Goal: Information Seeking & Learning: Find specific fact

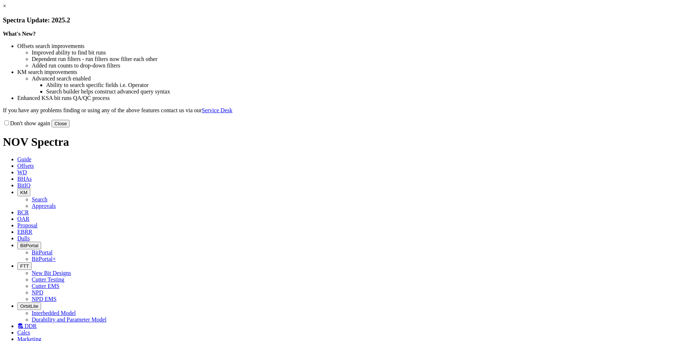
click at [70, 127] on button "Close" at bounding box center [61, 124] width 18 height 8
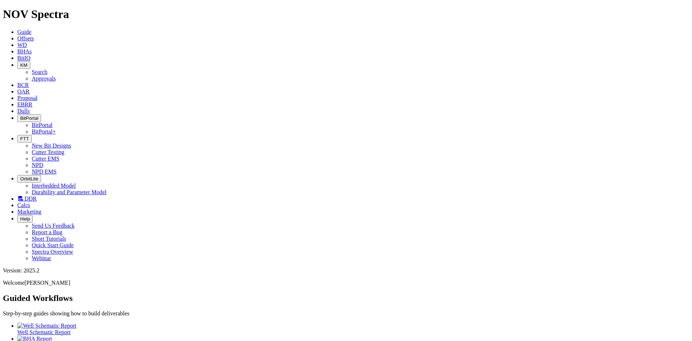
click at [17, 101] on icon at bounding box center [17, 104] width 0 height 6
click at [34, 35] on span "Offsets" at bounding box center [25, 38] width 17 height 6
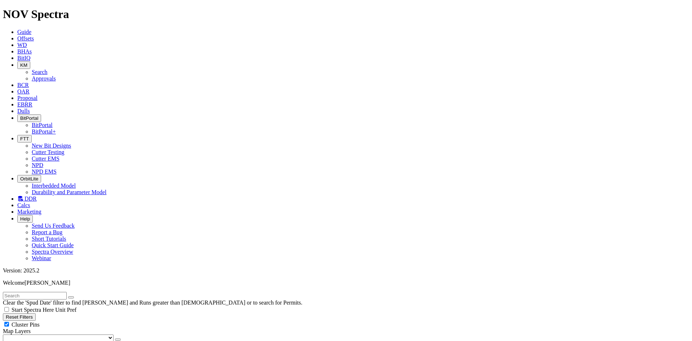
type input "[DATE]"
click at [34, 292] on input "text" at bounding box center [35, 296] width 64 height 8
type input ""new bit design""
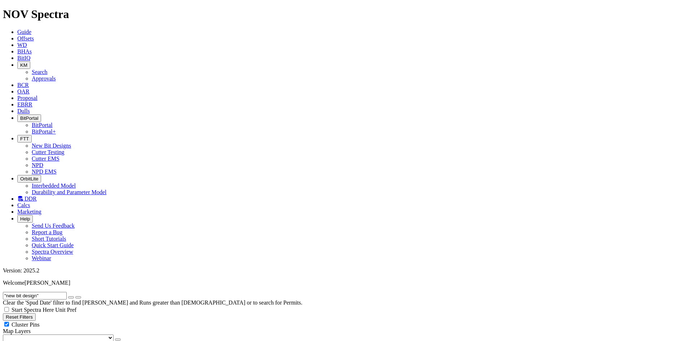
radio input "true"
radio input "false"
click at [40, 321] on span "Cluster Pins" at bounding box center [26, 324] width 28 height 6
checkbox input "false"
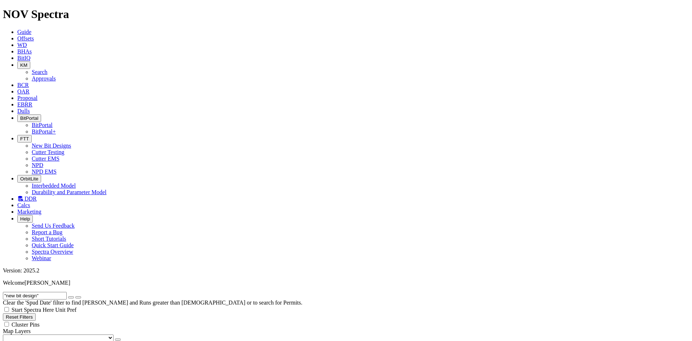
scroll to position [216, 0]
checkbox input "false"
checkbox input "true"
